Goal: Task Accomplishment & Management: Complete application form

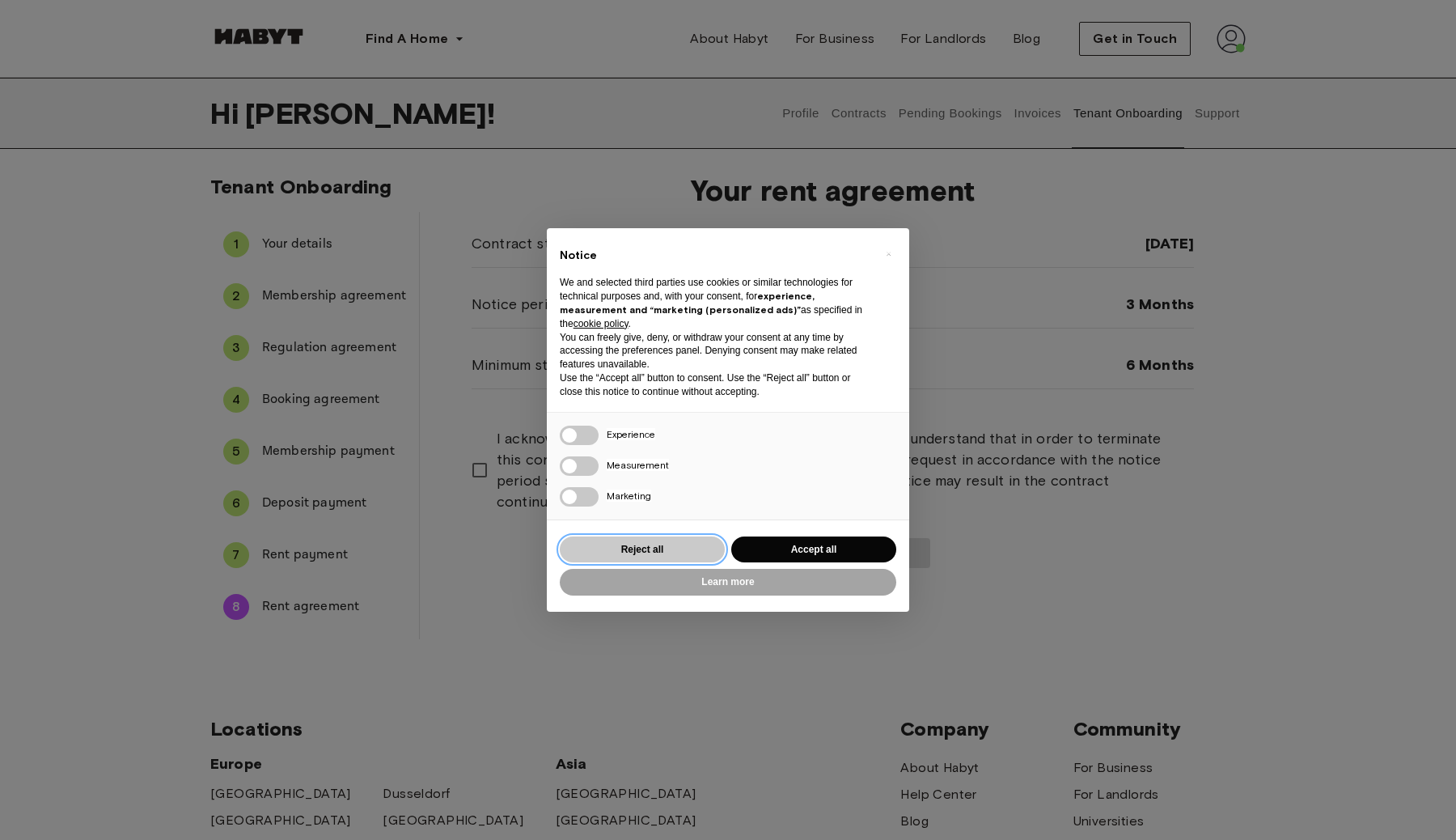
click at [689, 547] on button "Reject all" at bounding box center [642, 549] width 165 height 27
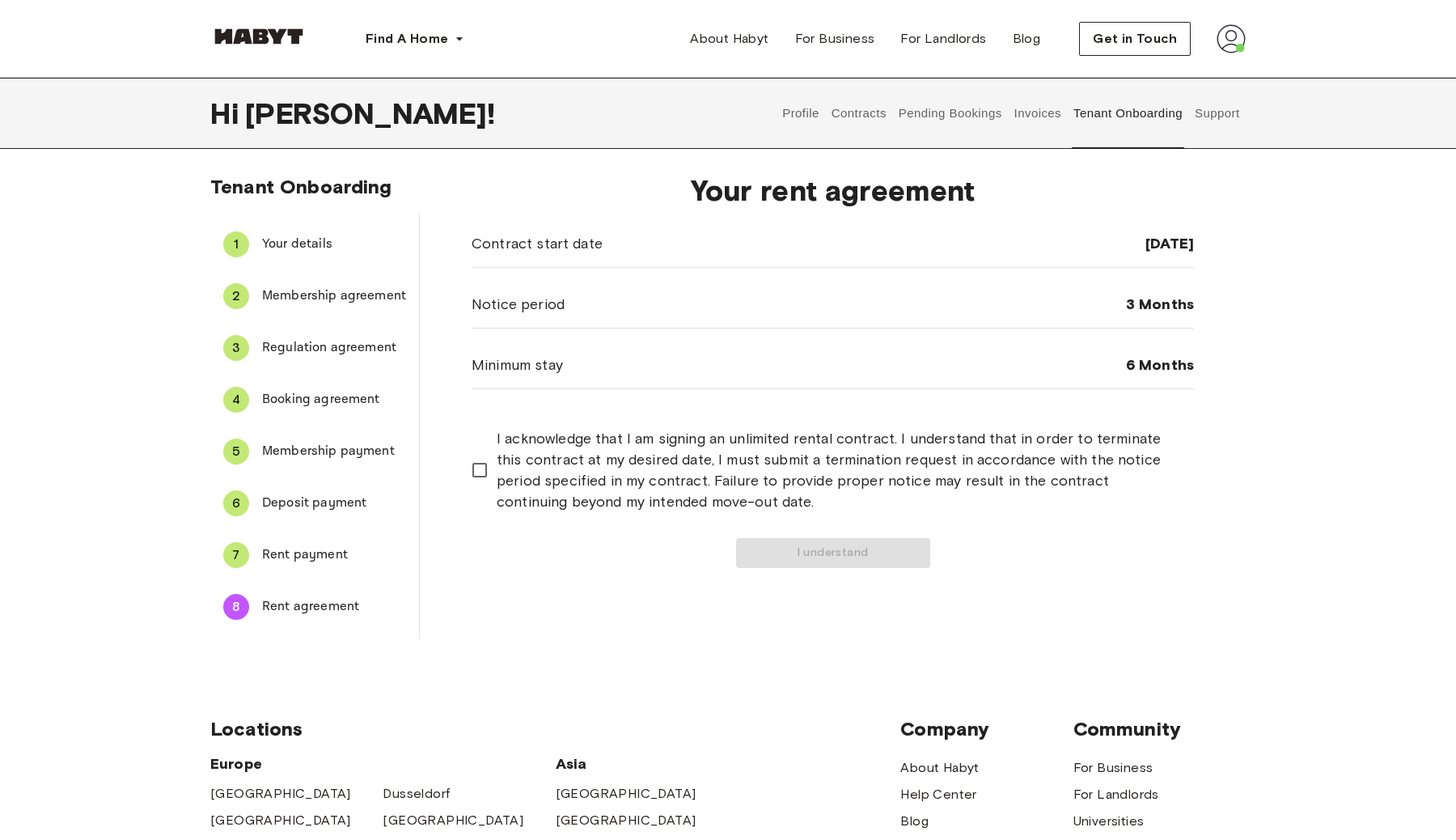
click at [866, 106] on button "Contracts" at bounding box center [858, 113] width 59 height 71
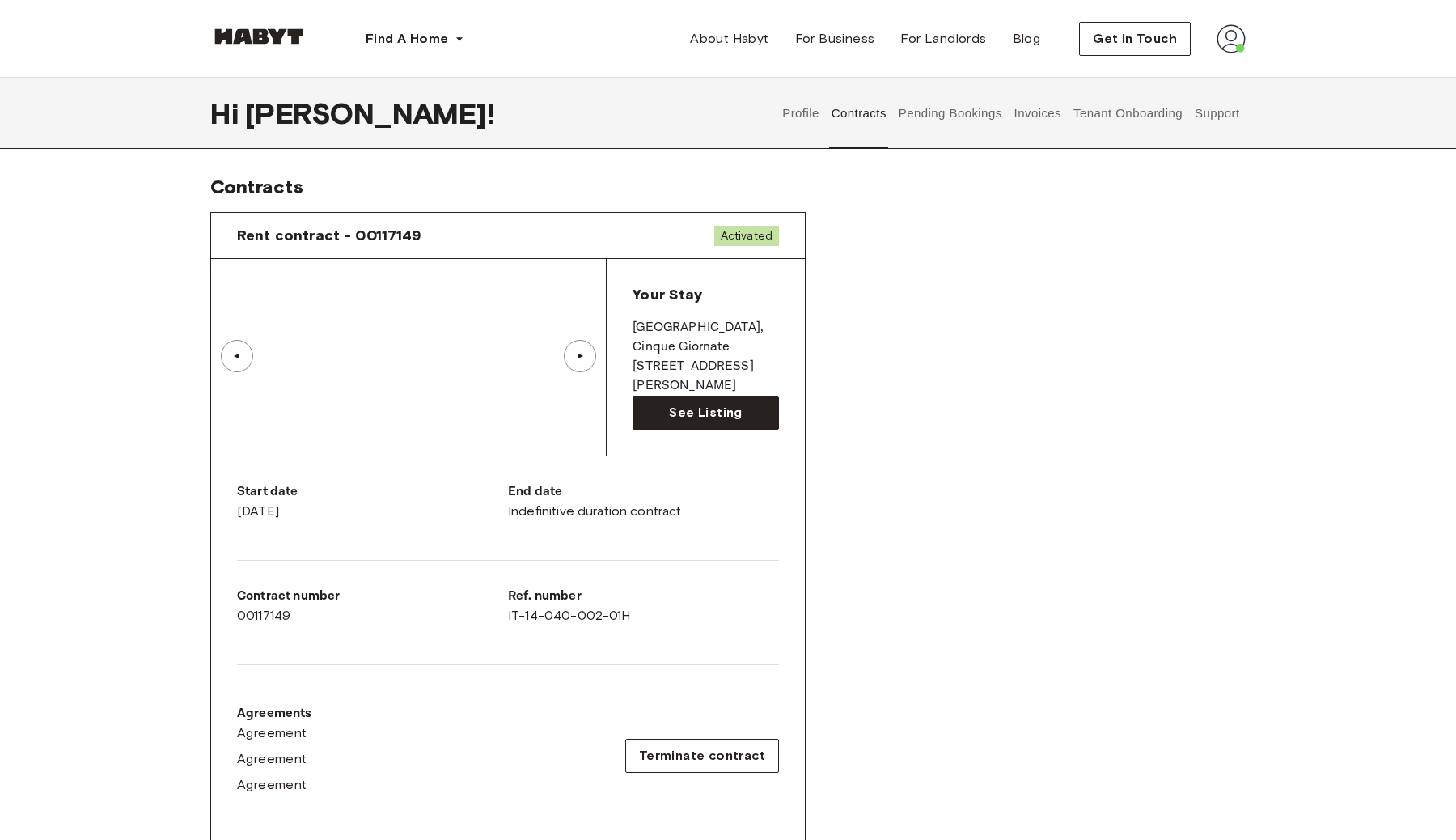
scroll to position [30, 0]
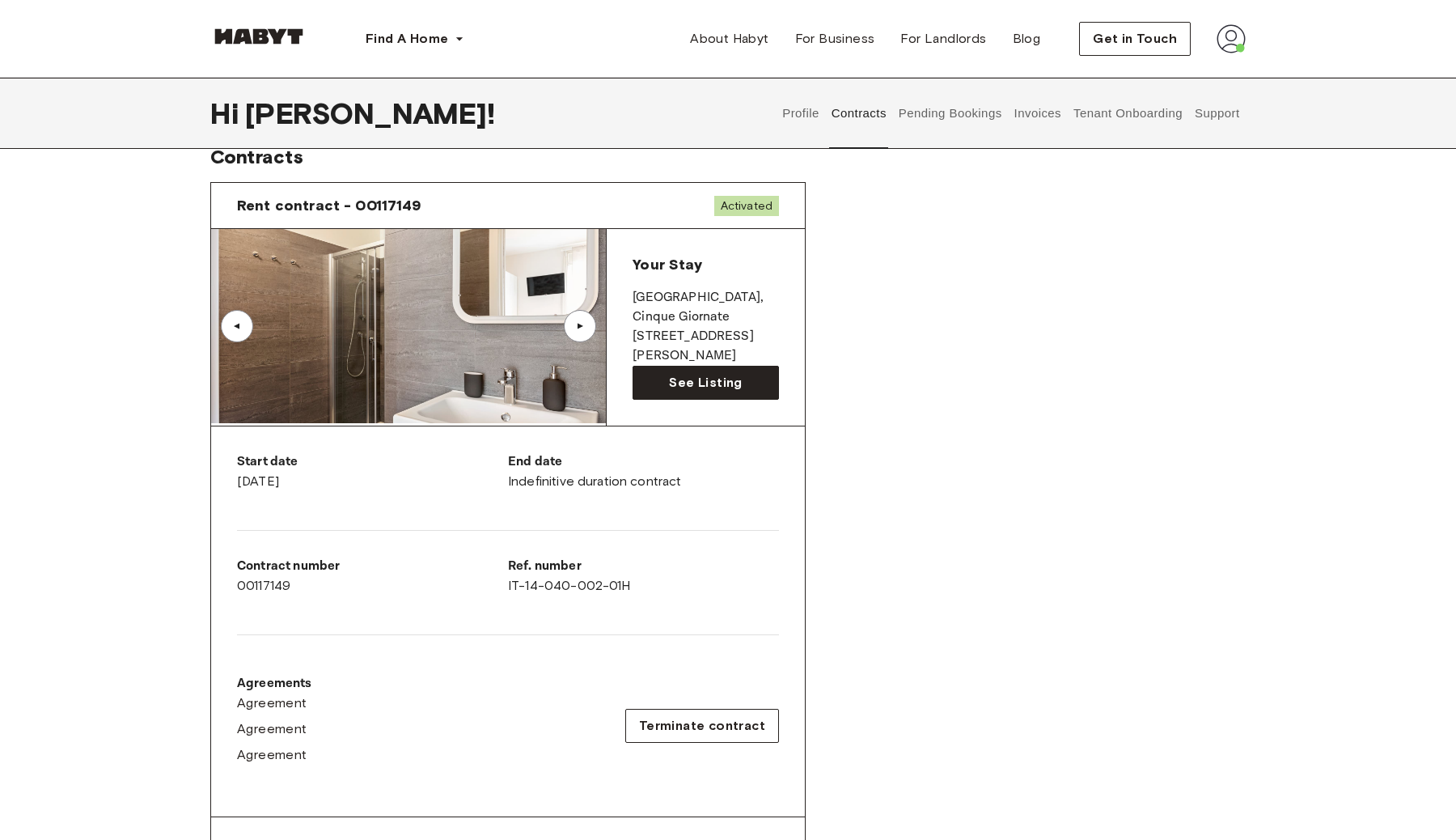
click at [588, 323] on div "▲" at bounding box center [580, 327] width 16 height 10
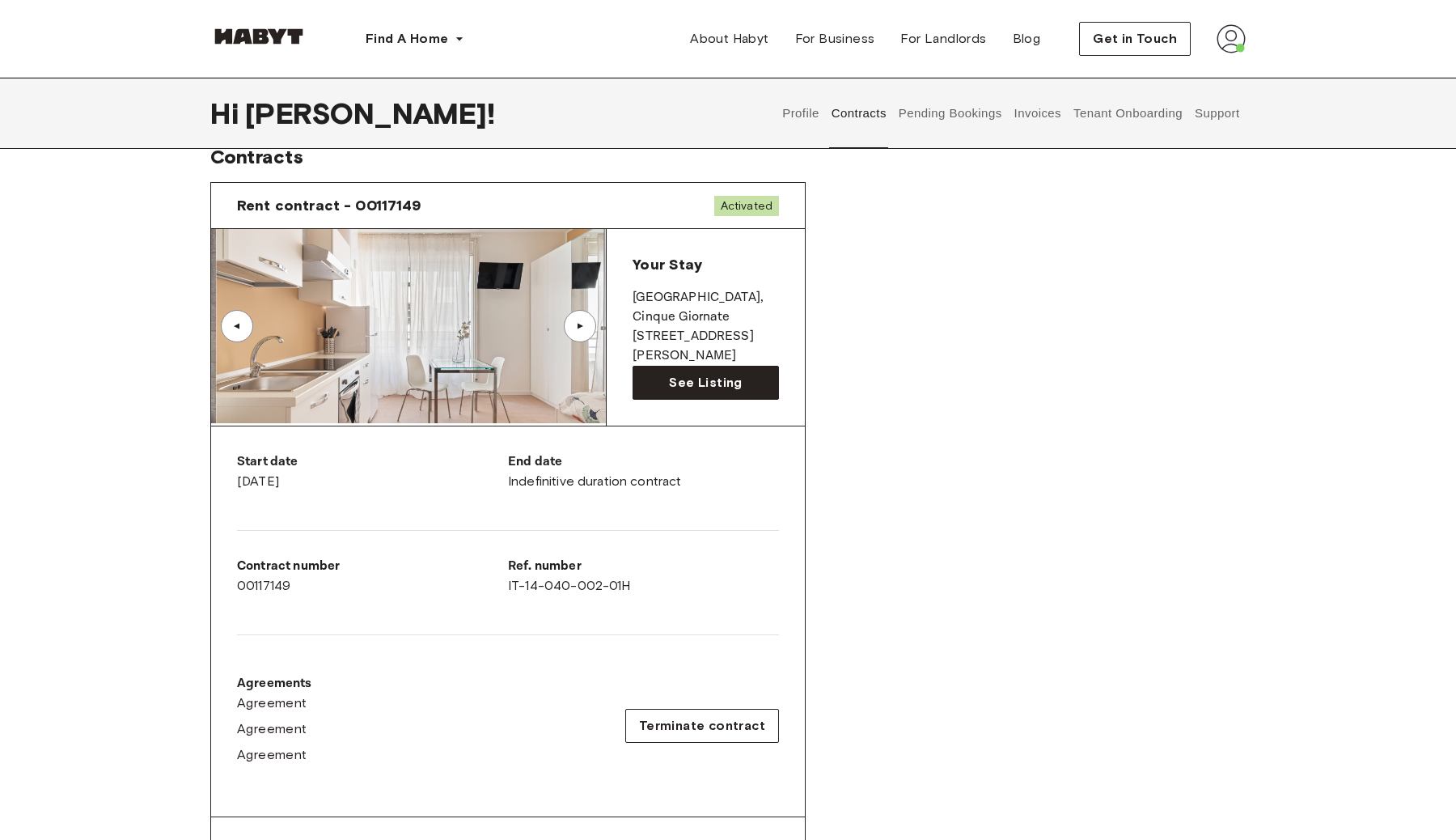
click at [588, 323] on div "▲" at bounding box center [580, 327] width 16 height 10
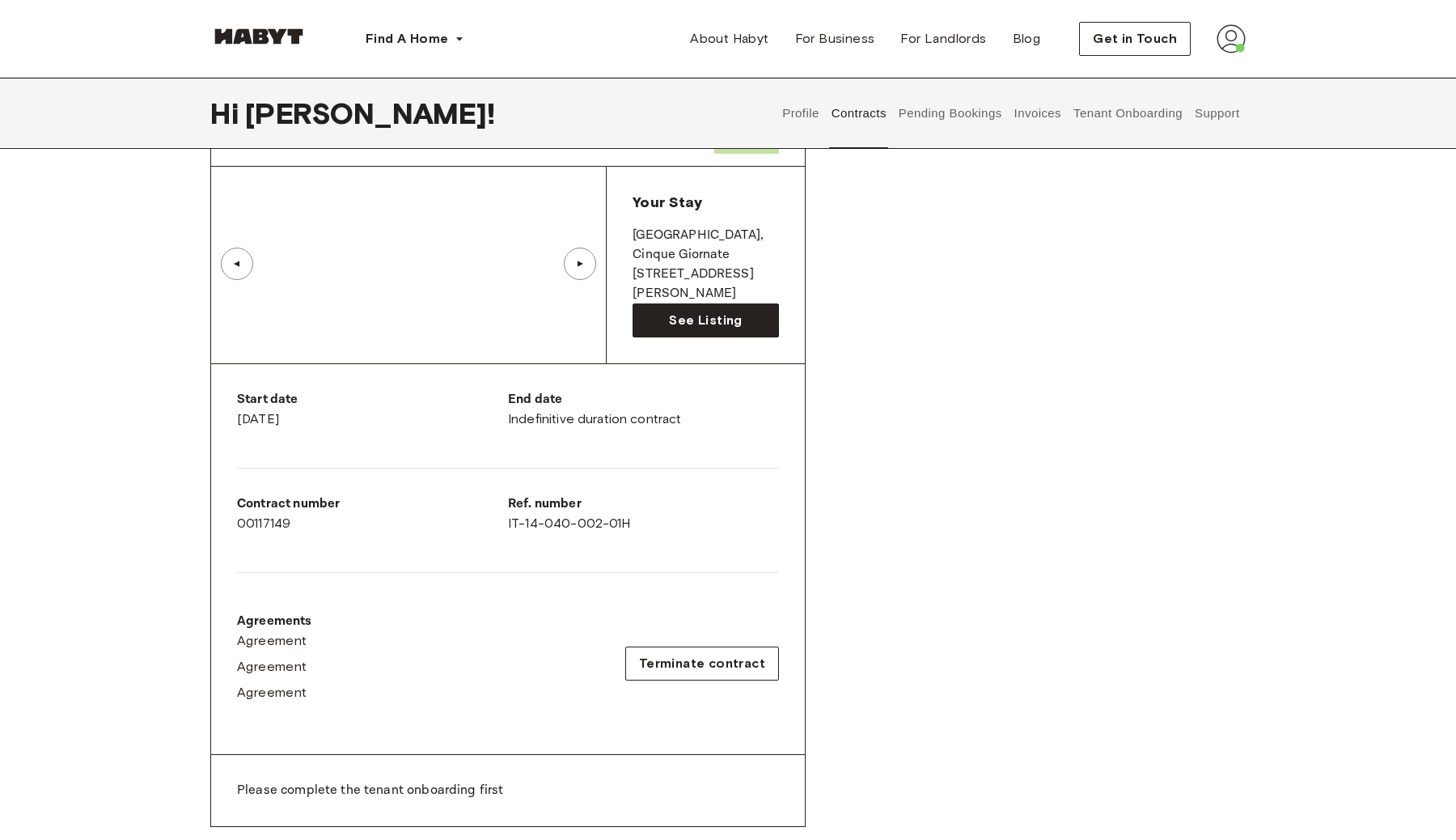
scroll to position [0, 0]
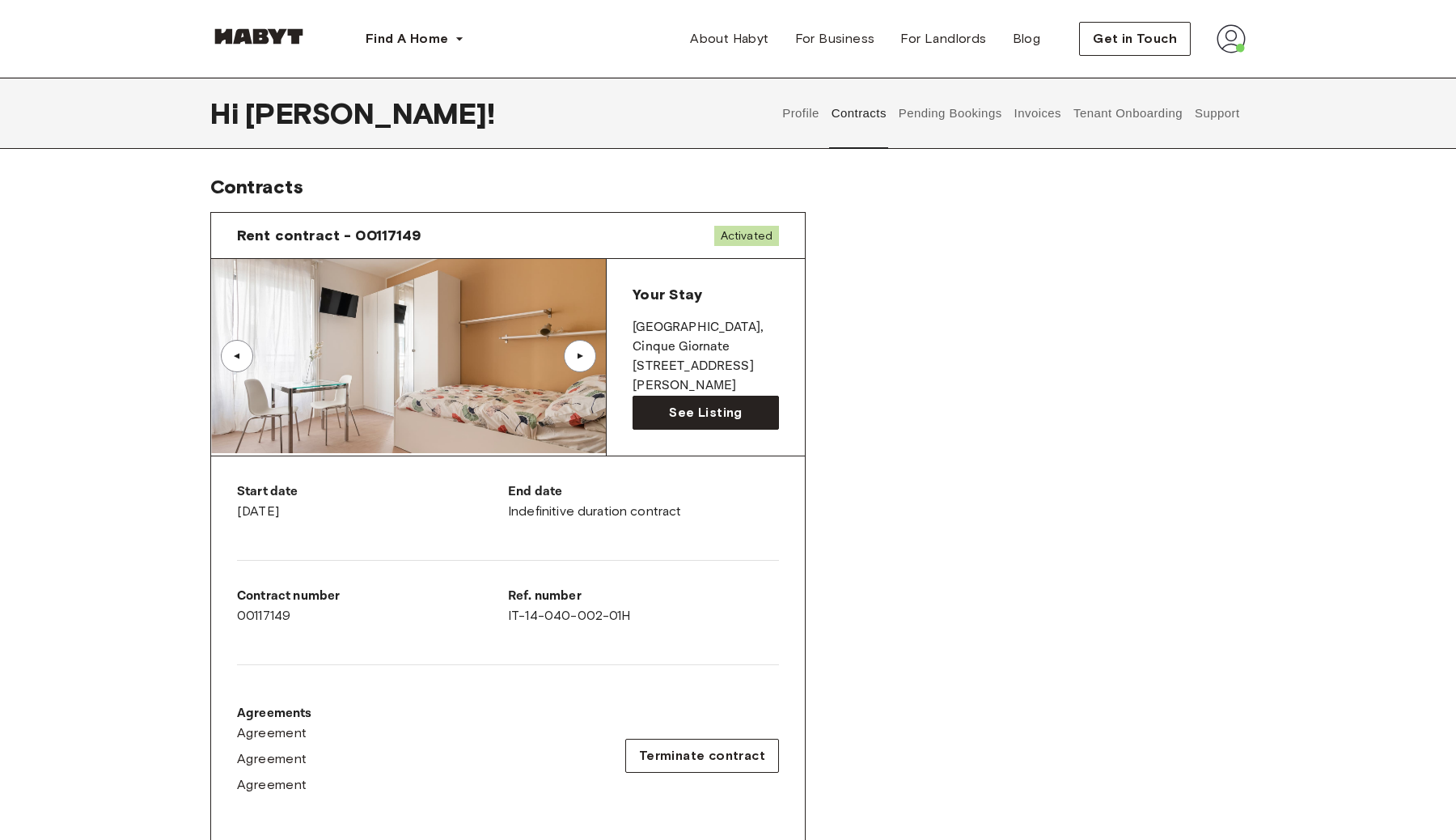
click at [968, 107] on button "Pending Bookings" at bounding box center [950, 113] width 107 height 71
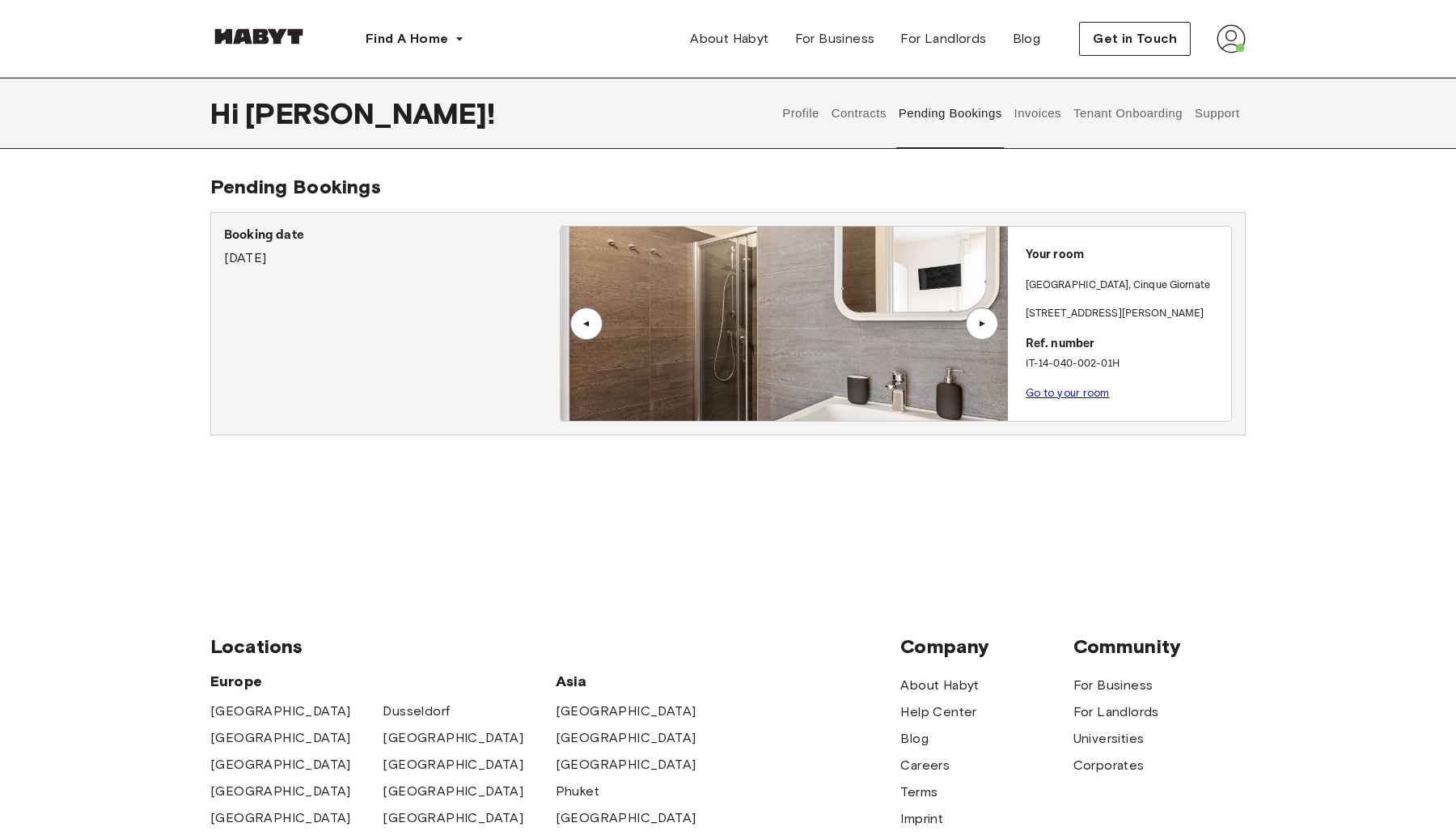
click at [1054, 110] on button "Invoices" at bounding box center [1036, 113] width 51 height 71
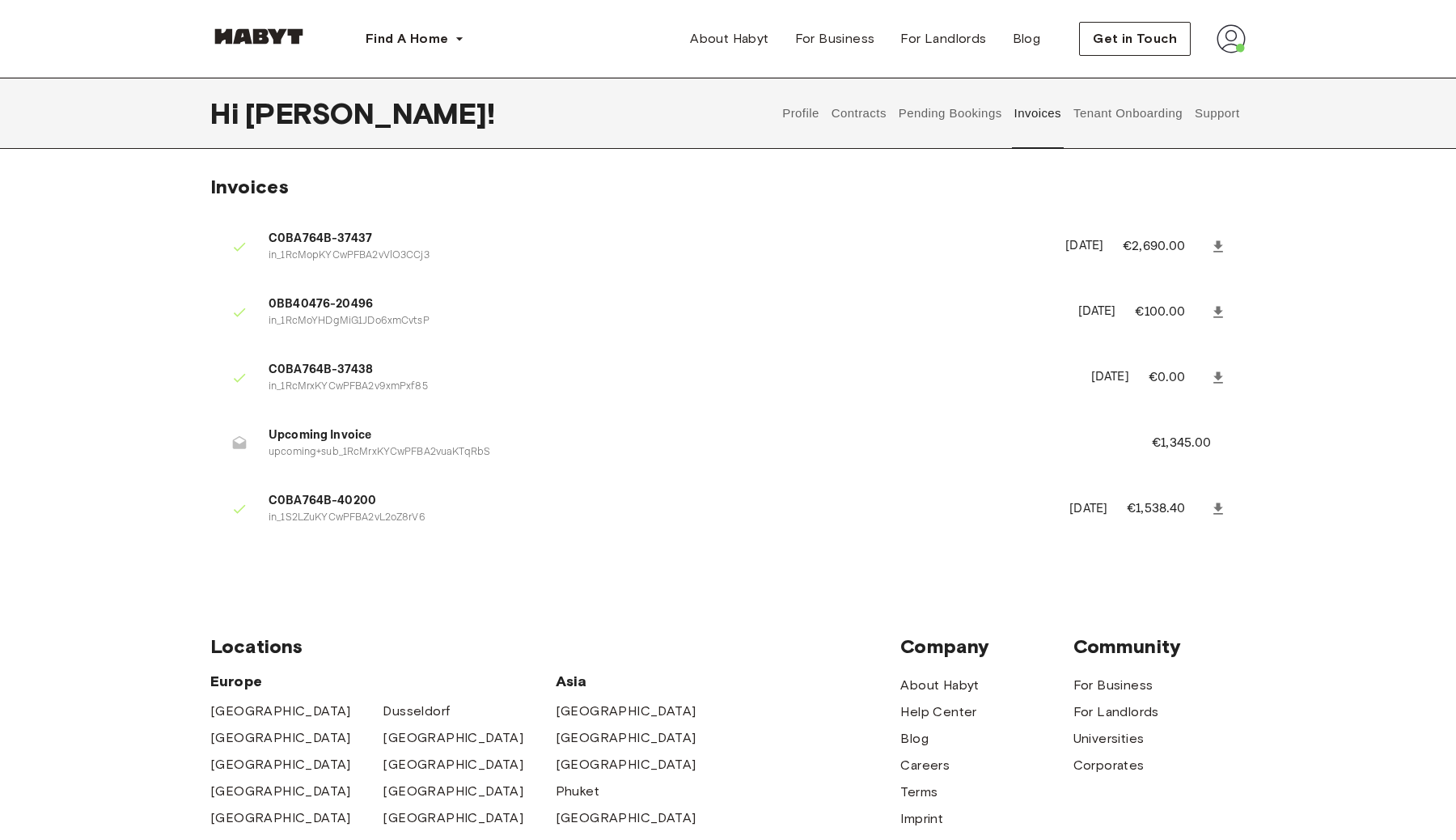
click at [1107, 112] on button "Tenant Onboarding" at bounding box center [1128, 113] width 113 height 71
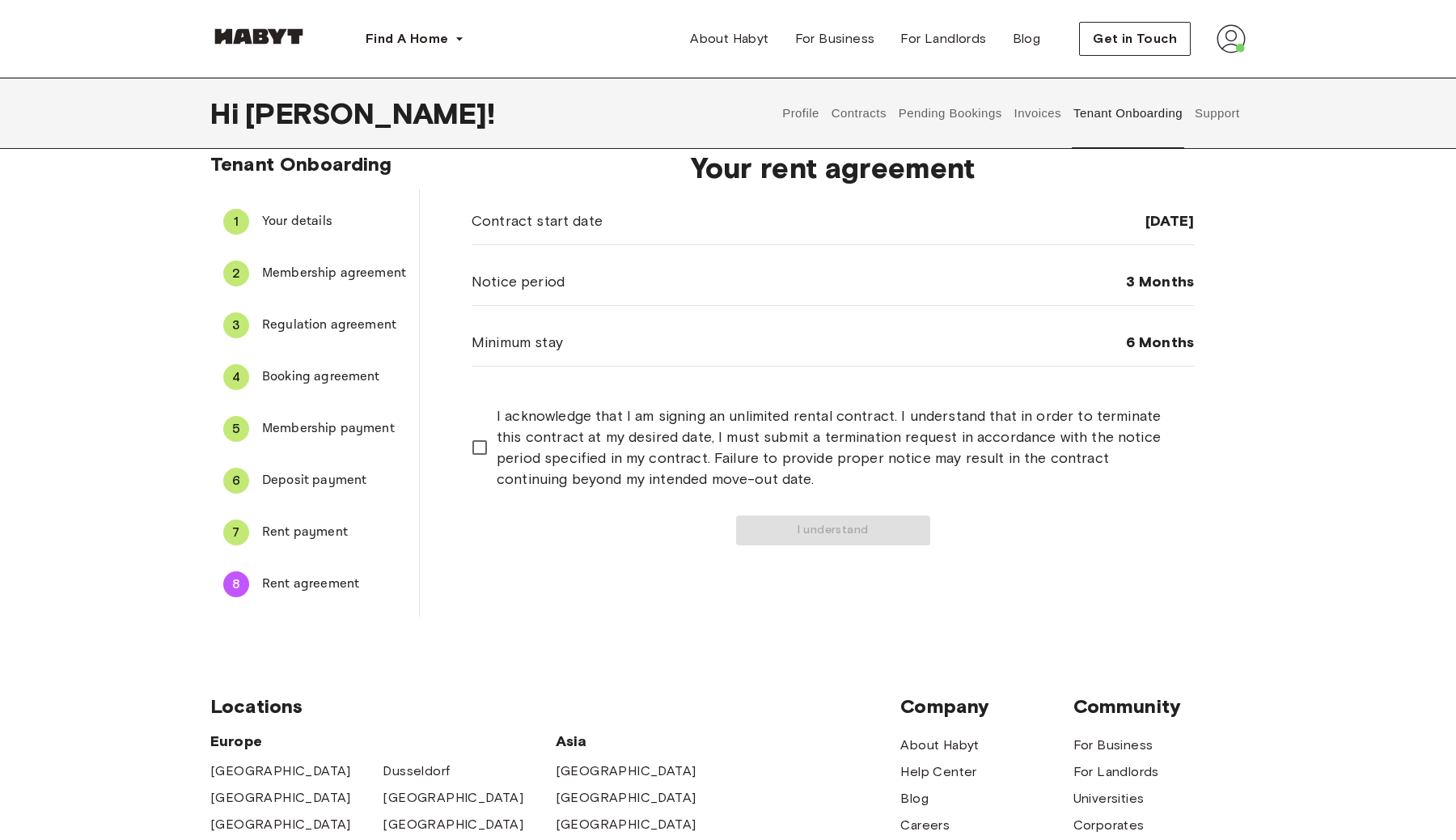
scroll to position [24, 0]
click at [522, 437] on span "I acknowledge that I am signing an unlimited rental contract. I understand that…" at bounding box center [838, 446] width 684 height 84
click at [768, 525] on button "I understand" at bounding box center [834, 529] width 195 height 30
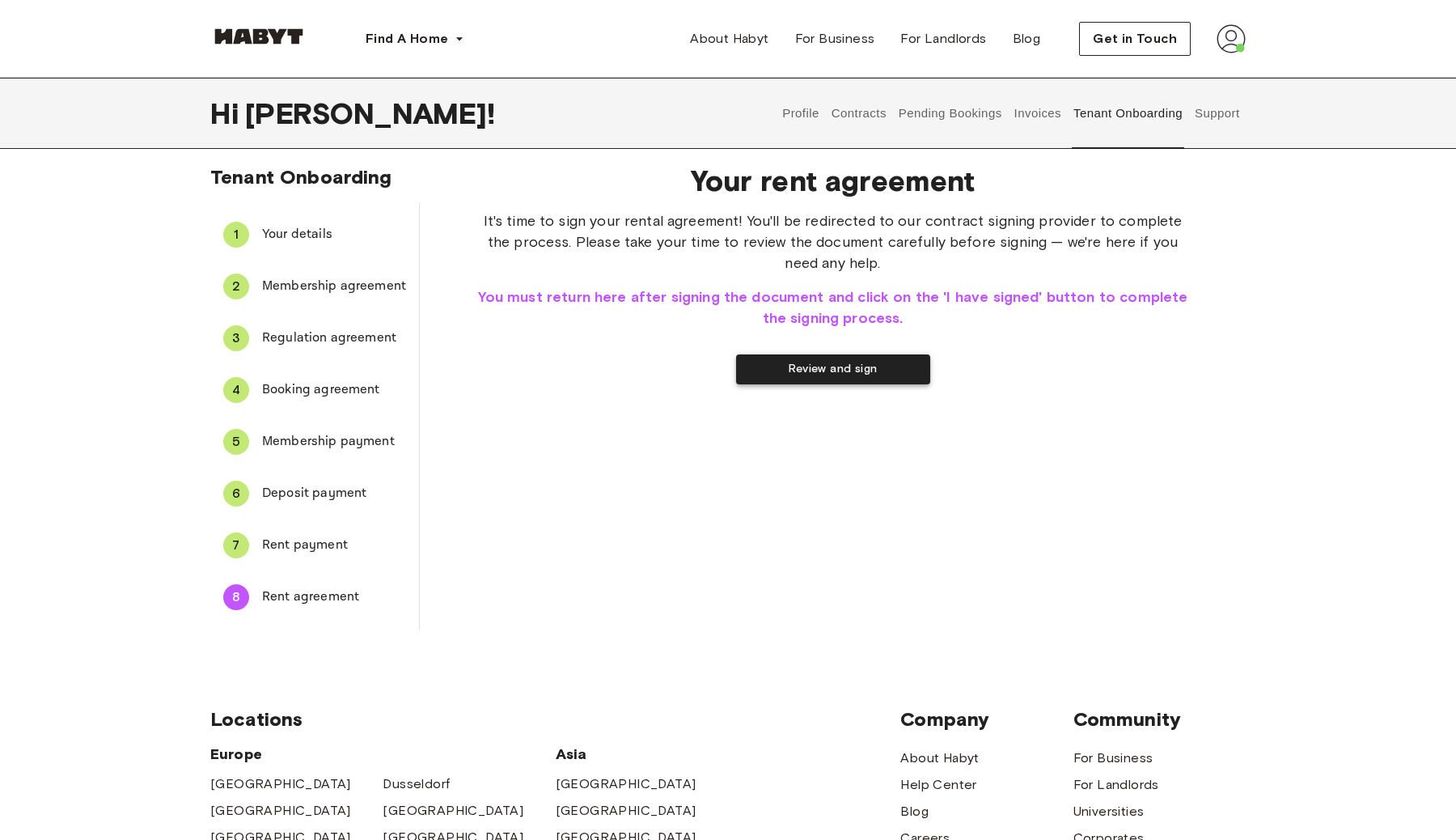
scroll to position [0, 0]
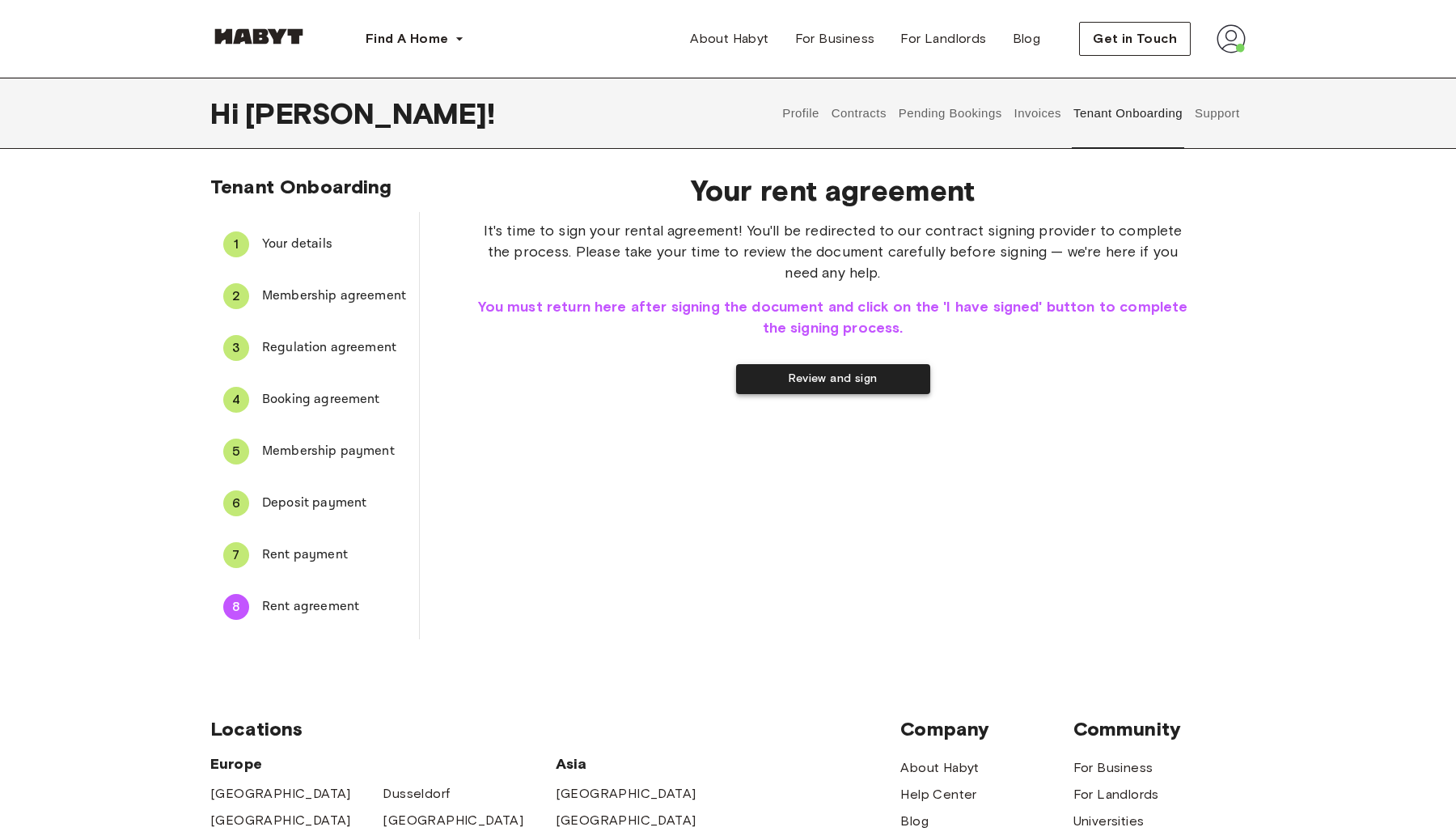
click at [807, 373] on button "Review and sign" at bounding box center [834, 379] width 195 height 30
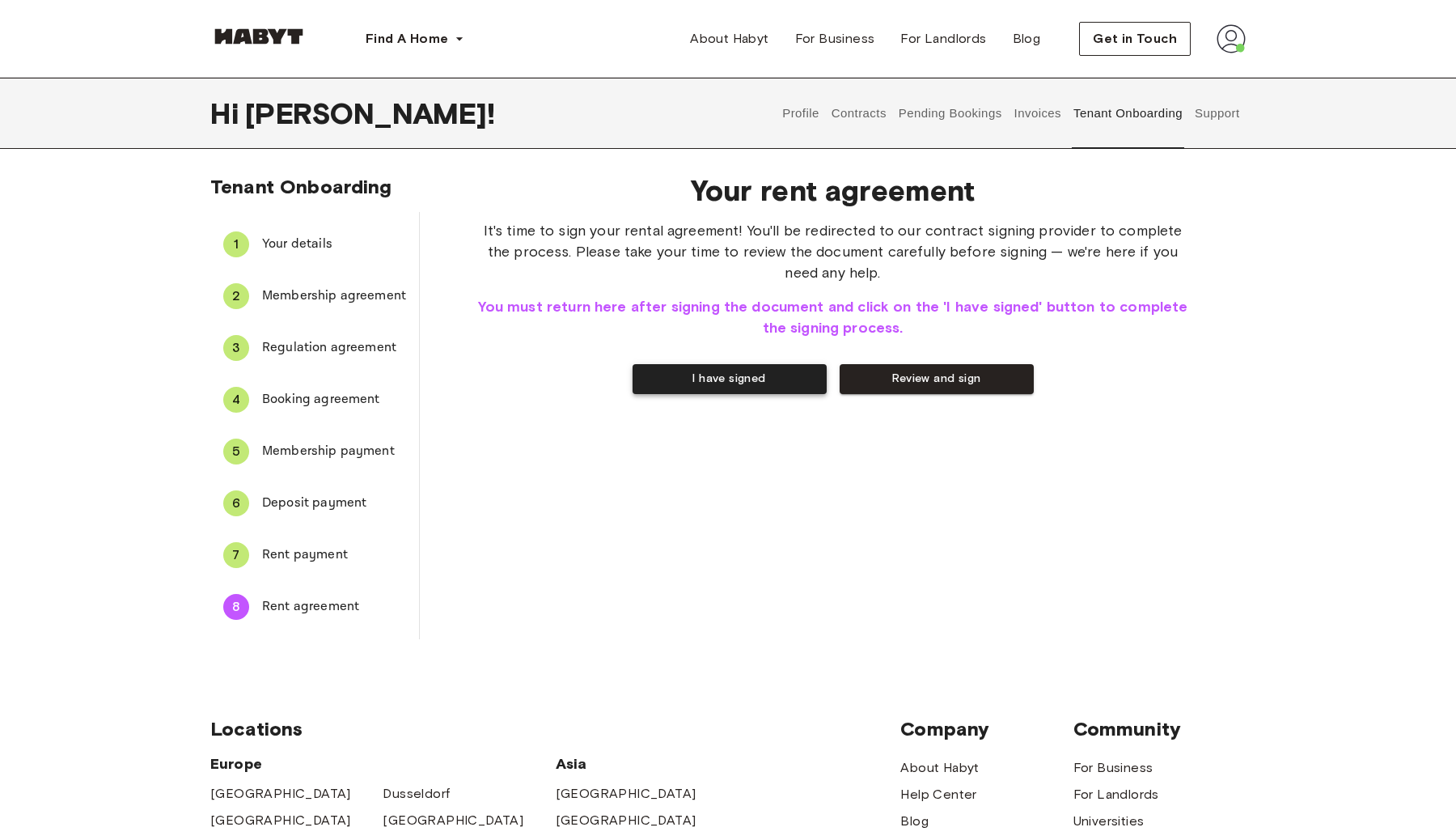
click at [746, 382] on button "I have signed" at bounding box center [729, 379] width 195 height 30
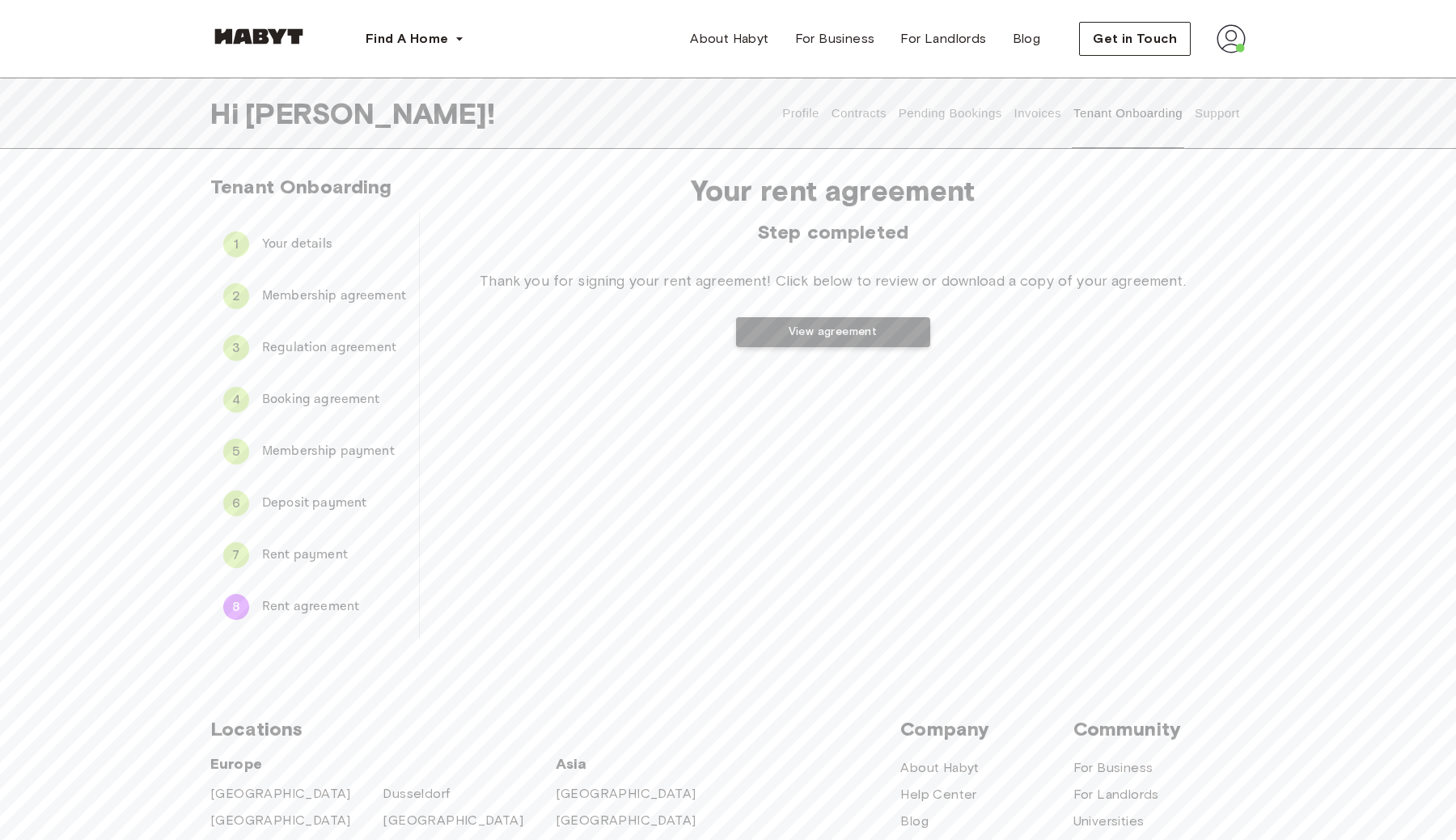
click at [832, 335] on button "View agreement" at bounding box center [834, 332] width 195 height 30
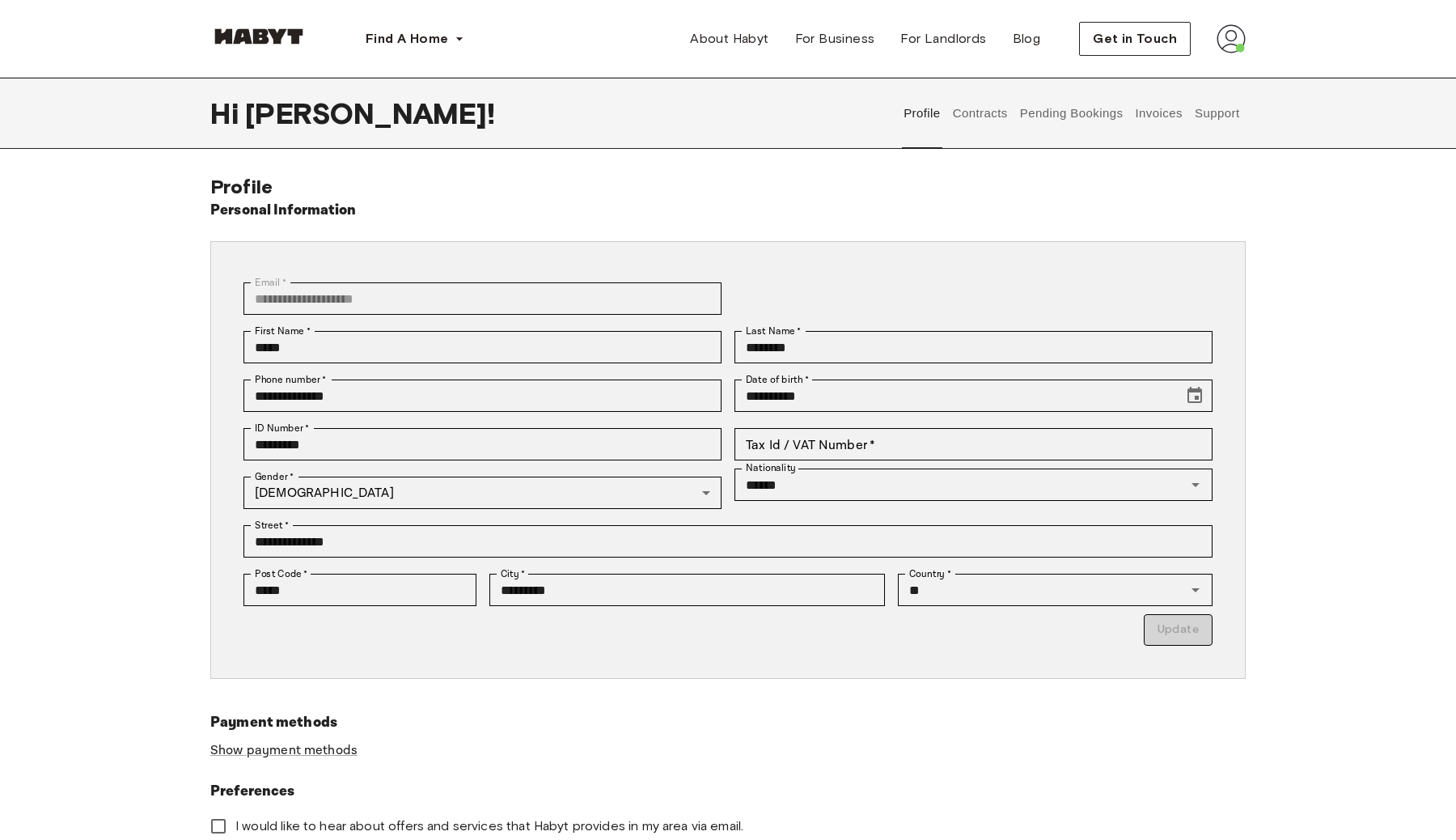
click at [982, 107] on button "Contracts" at bounding box center [980, 113] width 59 height 71
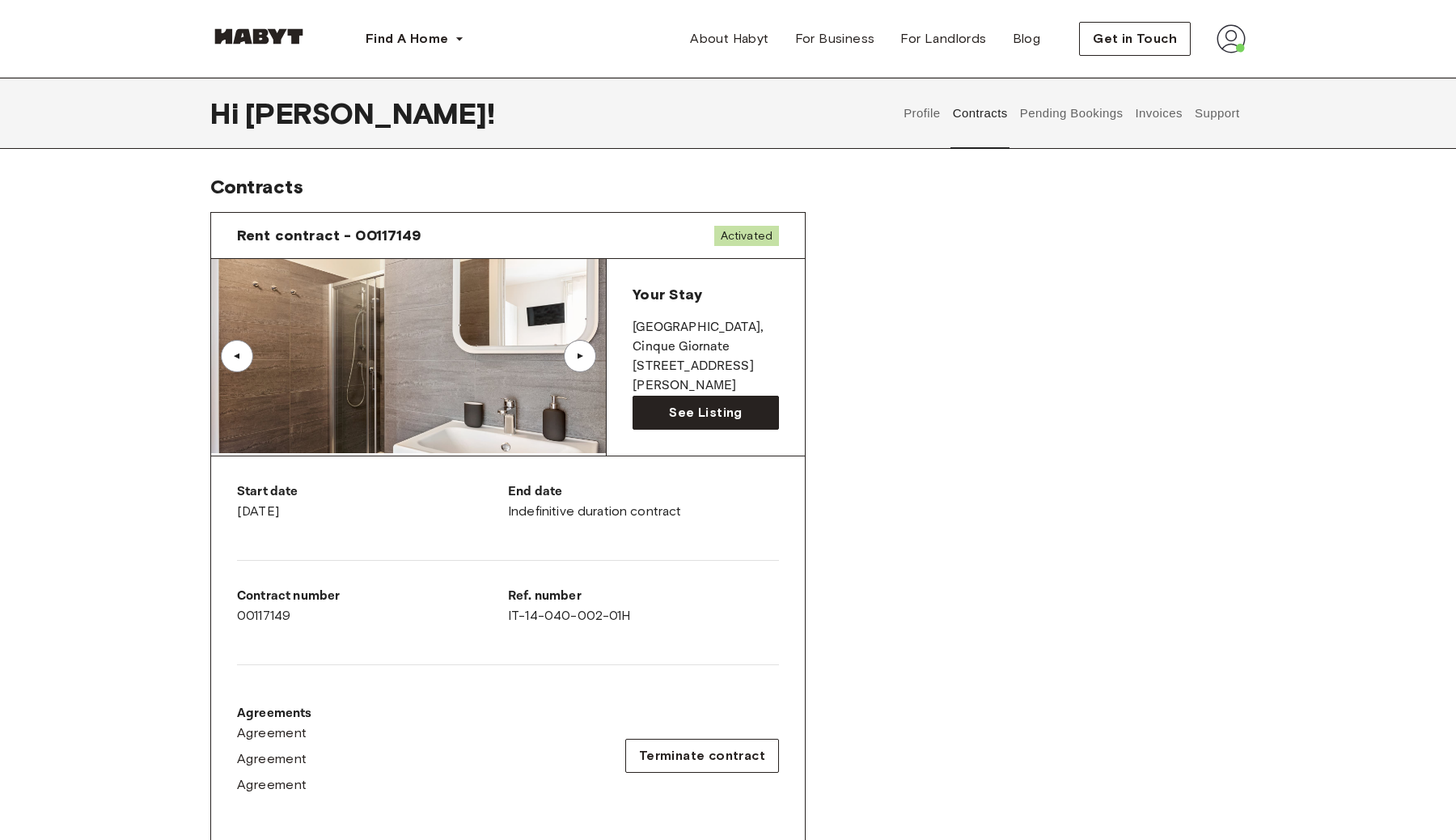
click at [575, 360] on div "▲" at bounding box center [580, 355] width 33 height 33
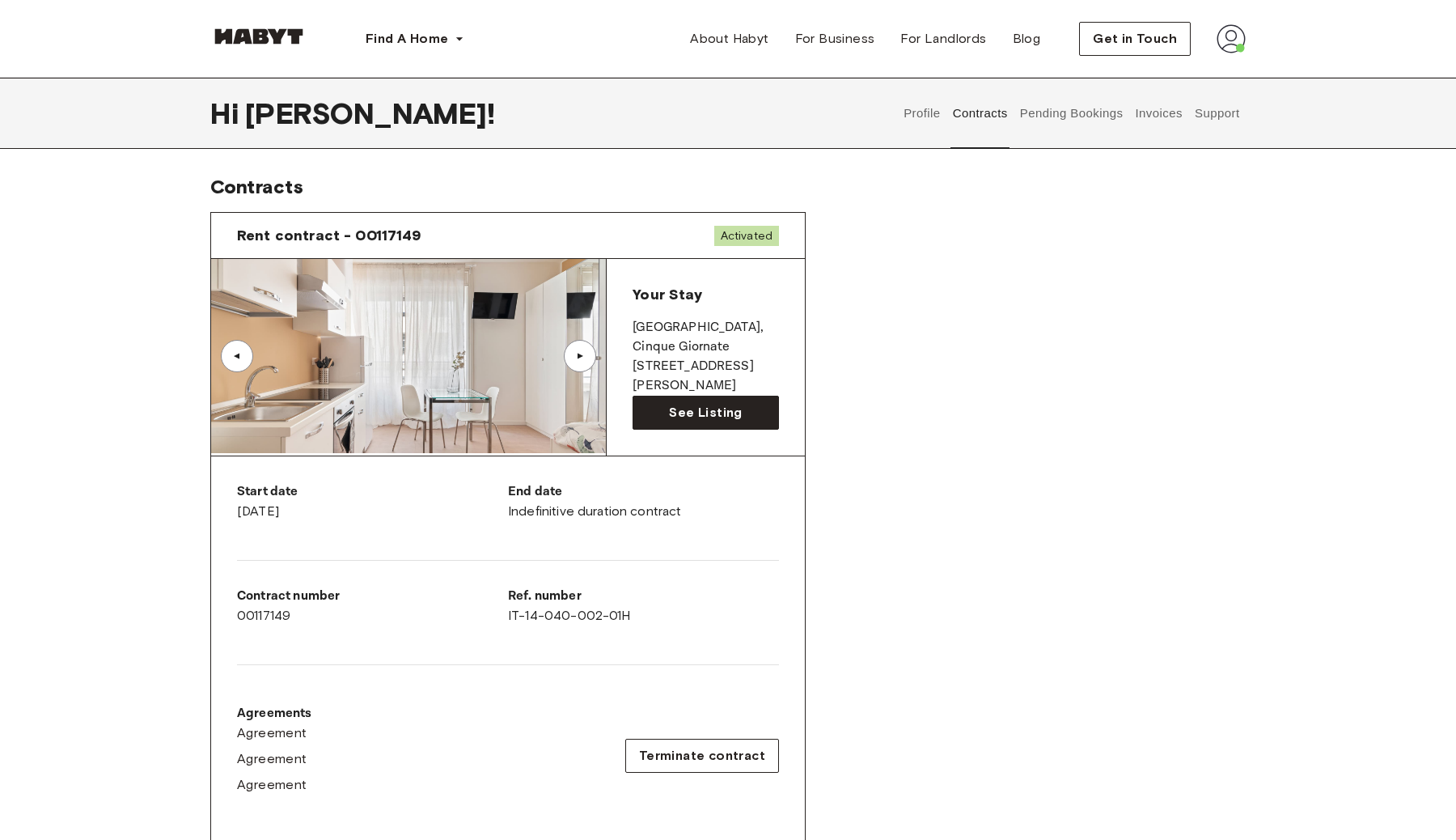
click at [575, 360] on div "▲" at bounding box center [580, 355] width 33 height 33
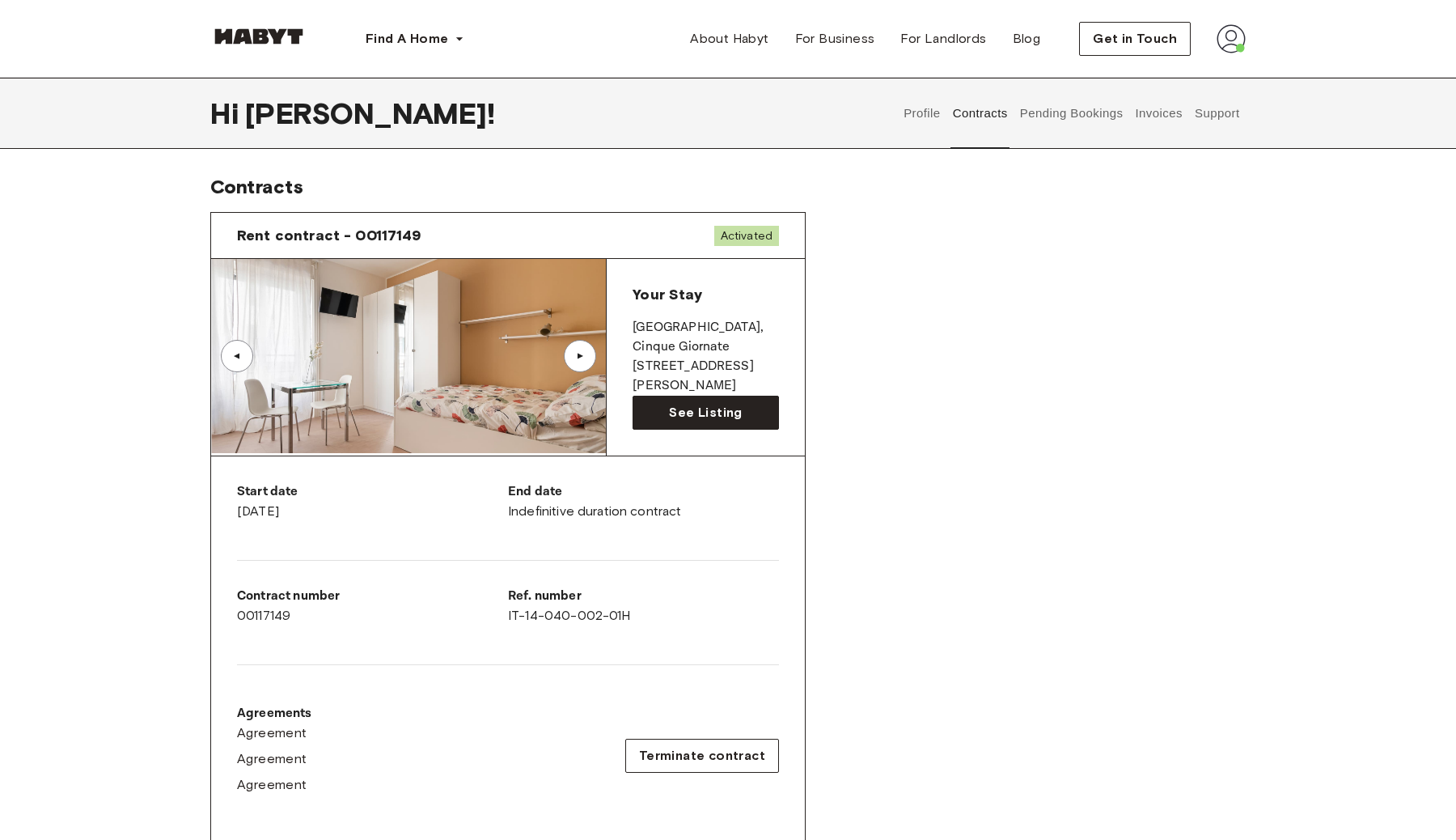
click at [575, 360] on div "▲" at bounding box center [580, 355] width 33 height 33
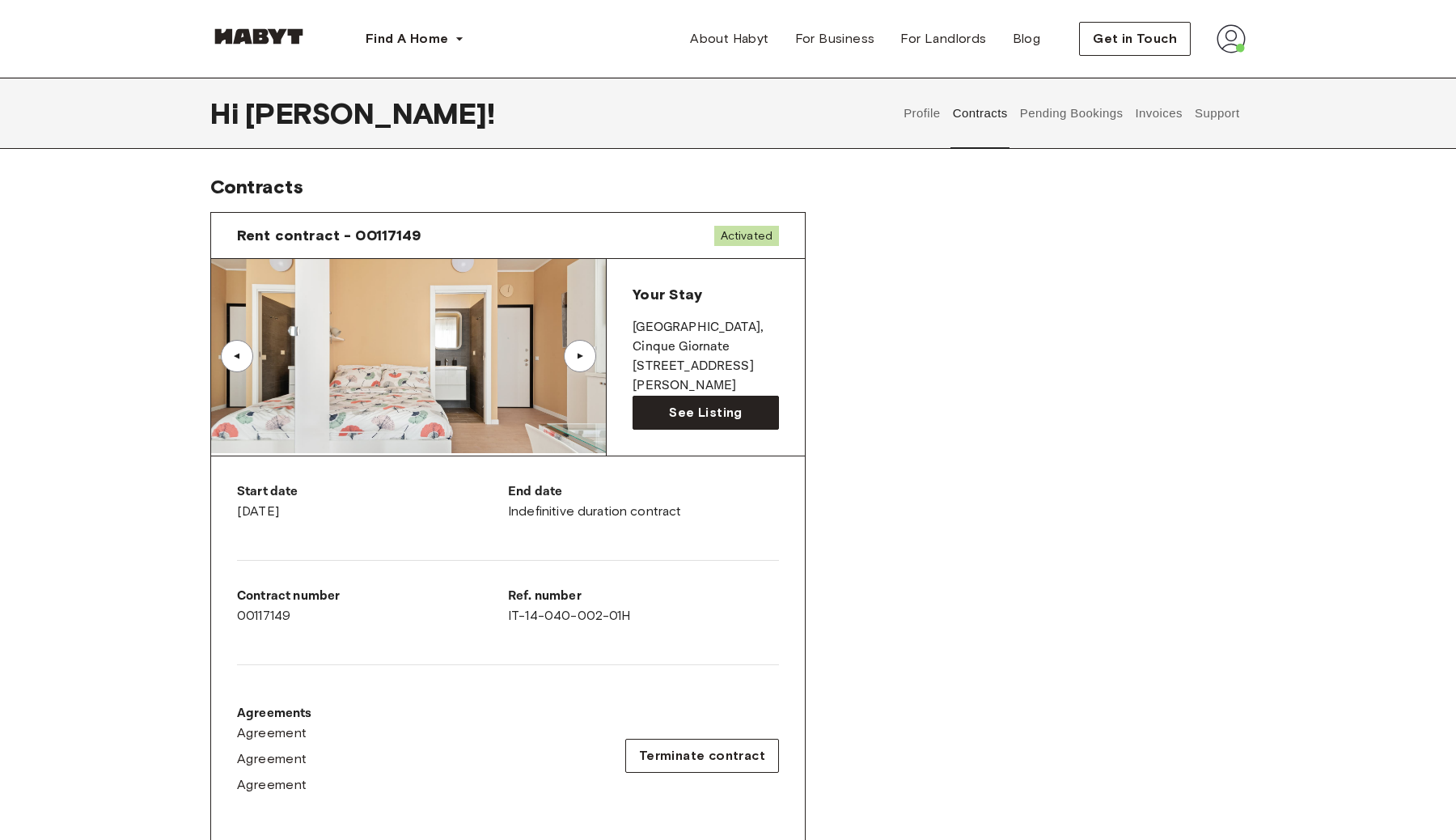
click at [575, 360] on div "▲" at bounding box center [580, 355] width 33 height 33
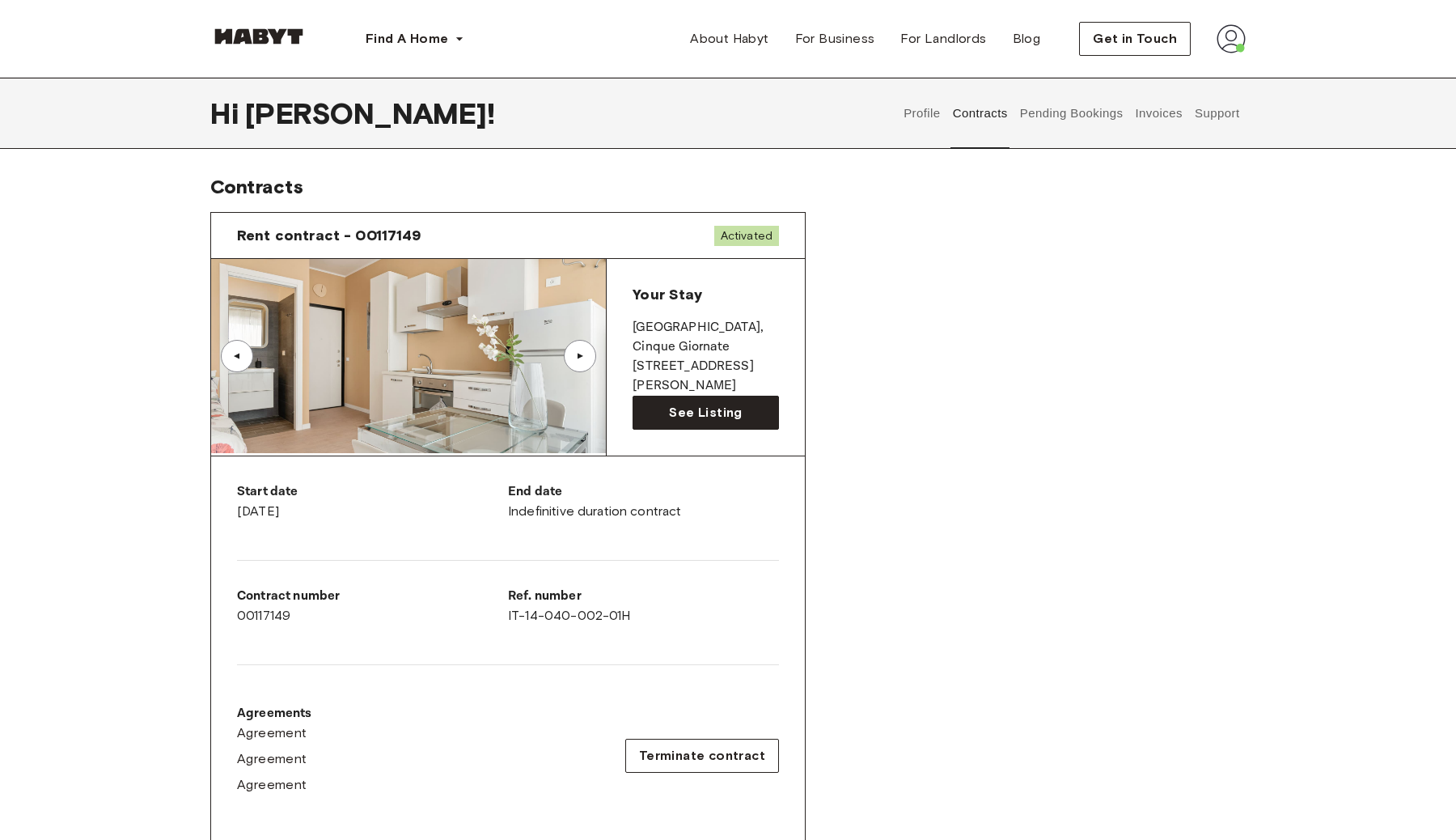
click at [575, 360] on div "▲" at bounding box center [580, 355] width 33 height 33
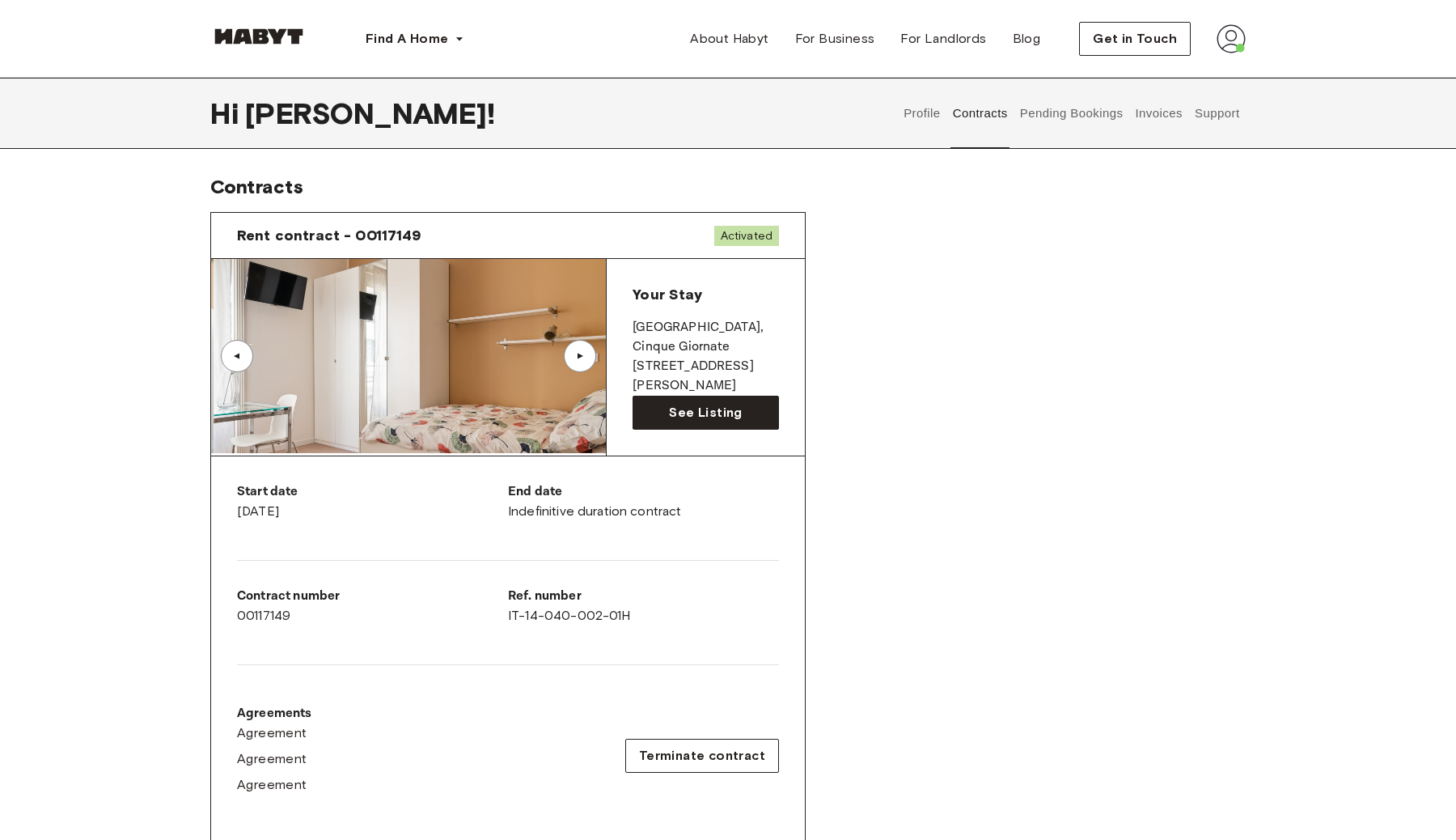
click at [575, 360] on div "▲" at bounding box center [580, 355] width 33 height 33
